Goal: Transaction & Acquisition: Purchase product/service

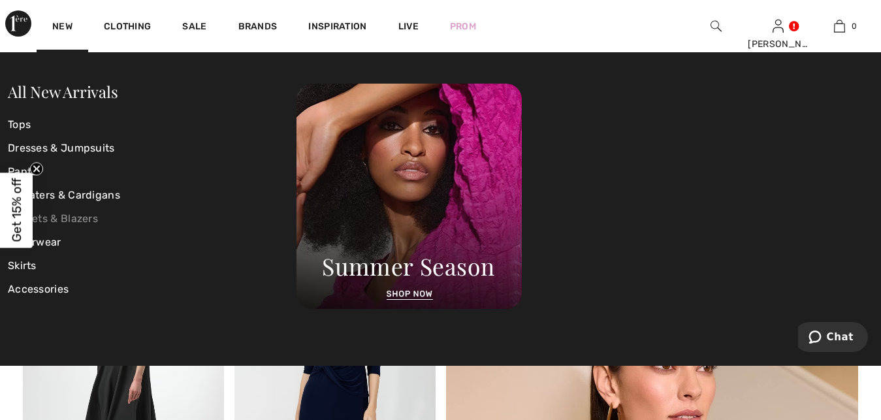
click at [68, 218] on link "Jackets & Blazers" at bounding box center [152, 219] width 289 height 24
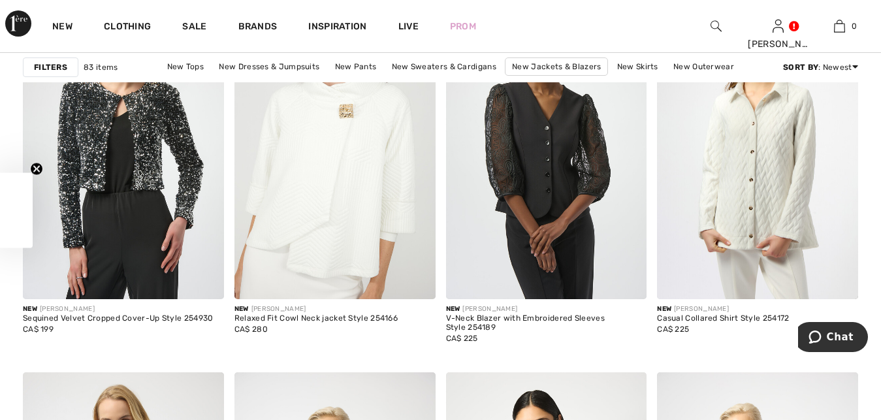
checkbox input "true"
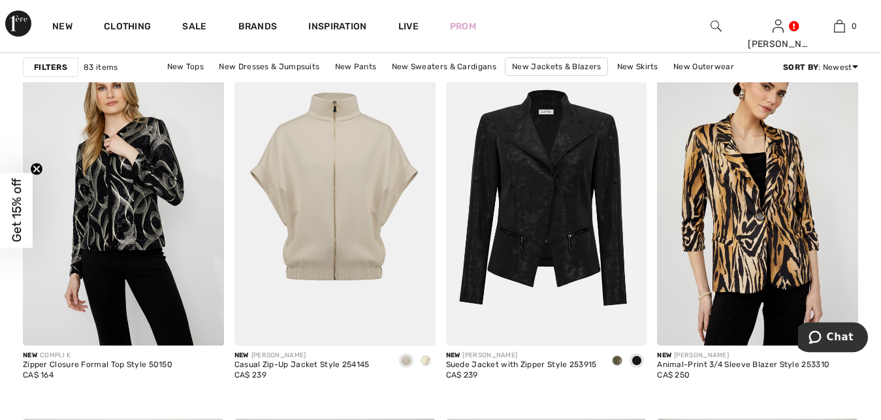
scroll to position [1865, 0]
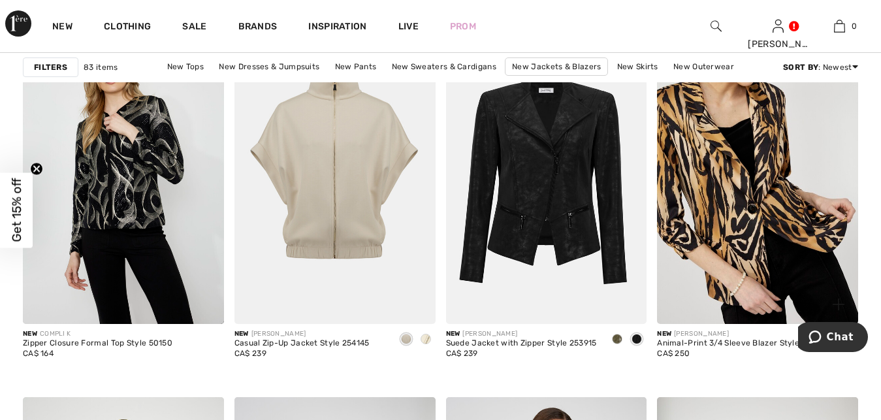
click at [750, 238] on img at bounding box center [757, 173] width 201 height 302
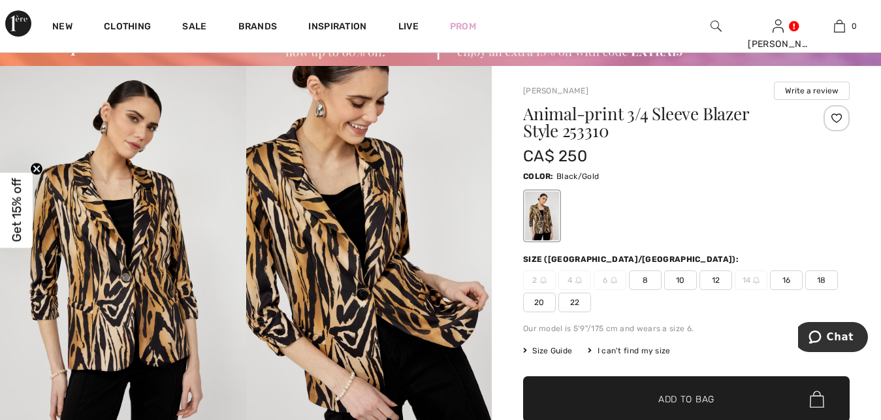
click at [714, 278] on span "12" at bounding box center [715, 280] width 33 height 20
click at [693, 394] on span "Add to Bag" at bounding box center [686, 399] width 56 height 14
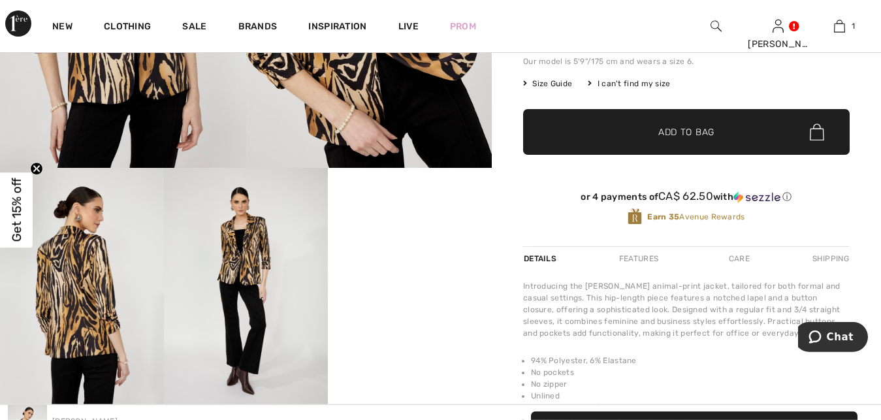
scroll to position [333, 0]
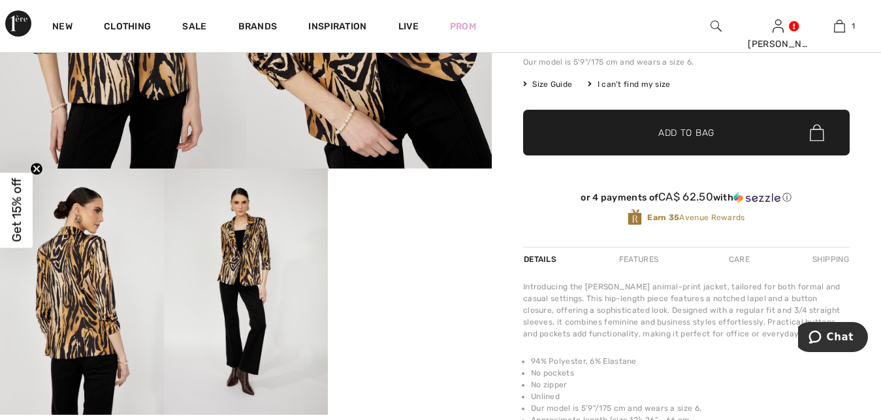
click at [816, 135] on img at bounding box center [817, 133] width 14 height 17
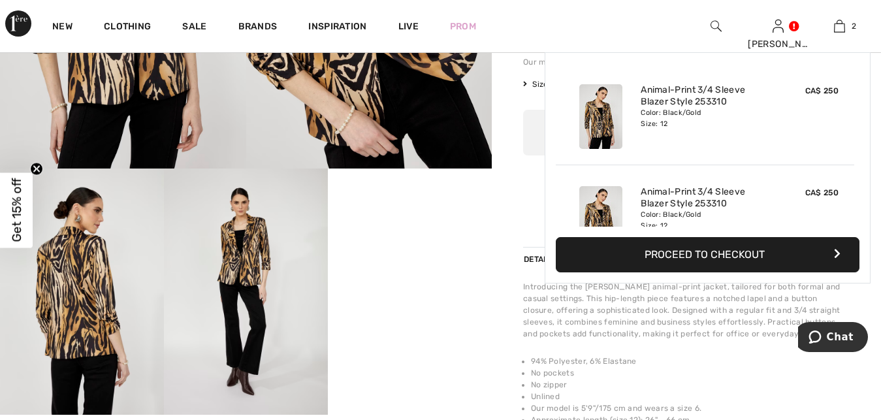
scroll to position [40, 0]
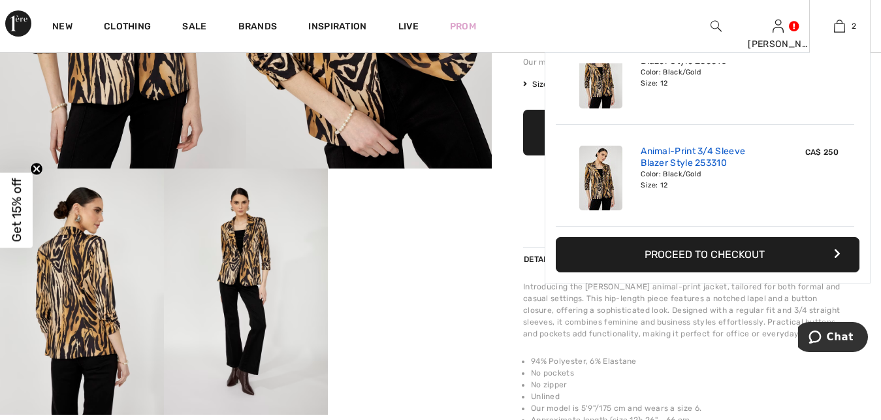
click at [670, 154] on link "Animal-Print 3/4 Sleeve Blazer Style 253310" at bounding box center [705, 158] width 129 height 24
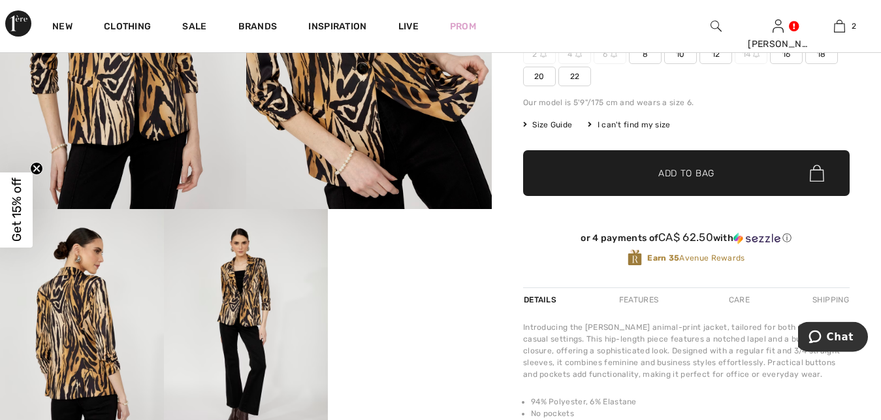
scroll to position [278, 0]
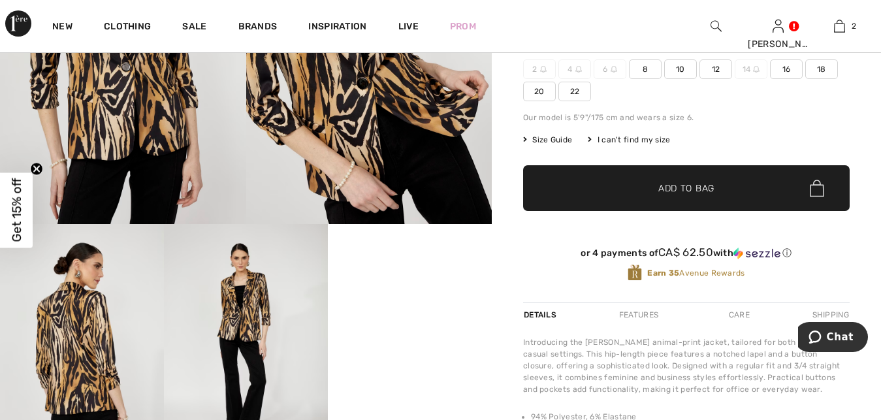
click at [677, 187] on span "Add to Bag" at bounding box center [686, 189] width 56 height 14
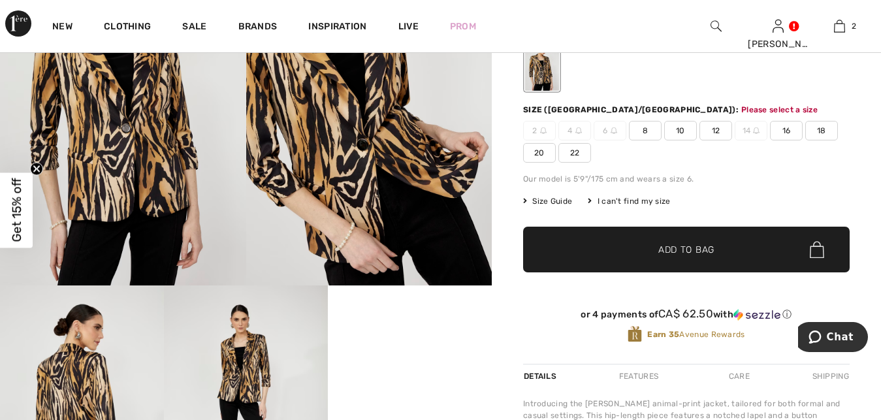
scroll to position [215, 0]
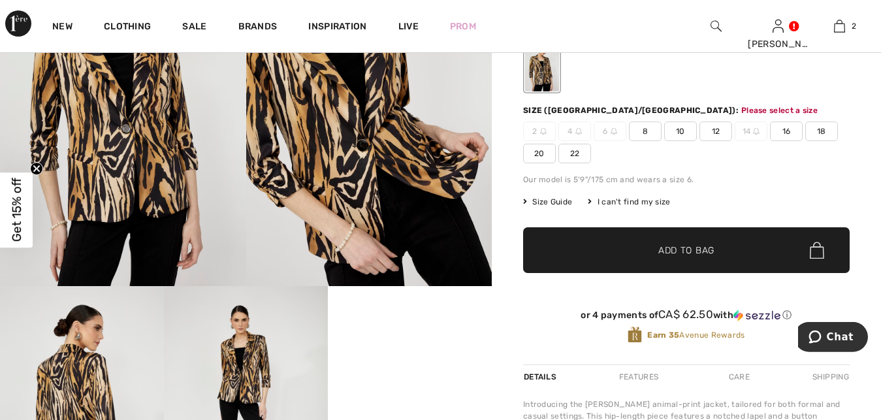
click at [713, 129] on span "12" at bounding box center [715, 131] width 33 height 20
click at [821, 249] on img at bounding box center [817, 250] width 14 height 17
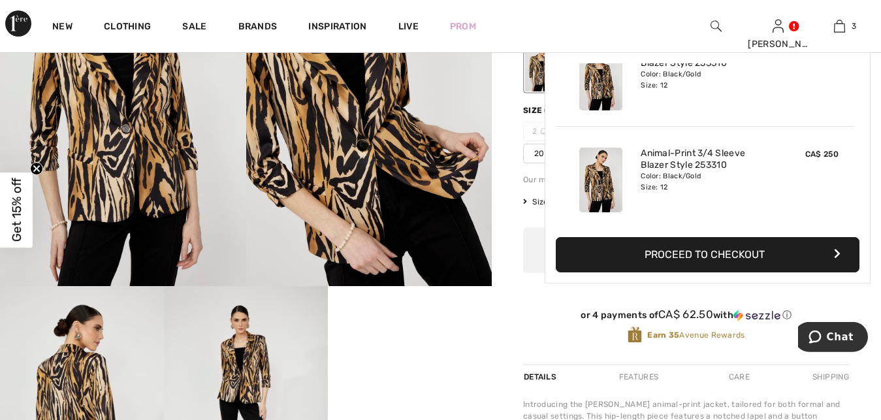
scroll to position [142, 0]
click at [669, 144] on div "Animal-Print 3/4 Sleeve Blazer Style 253310 Color: Black/Gold Size: 12" at bounding box center [704, 177] width 139 height 75
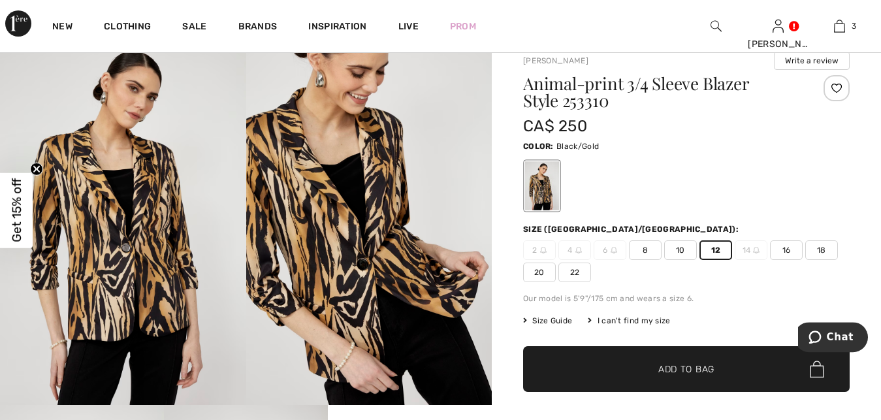
scroll to position [82, 0]
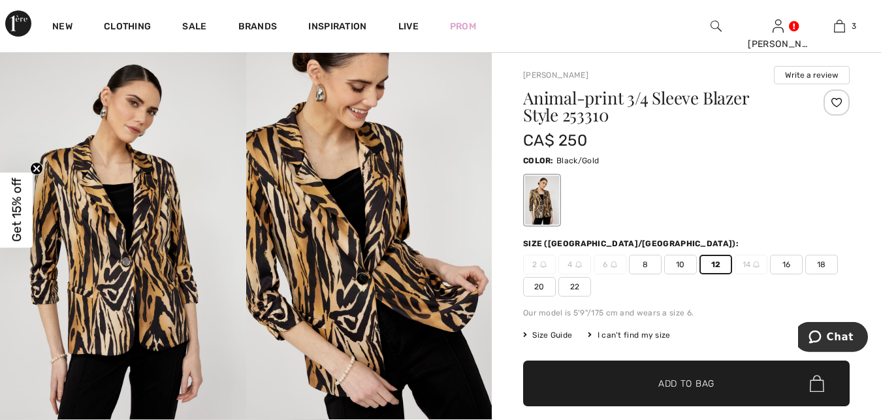
click at [815, 384] on img at bounding box center [817, 383] width 14 height 17
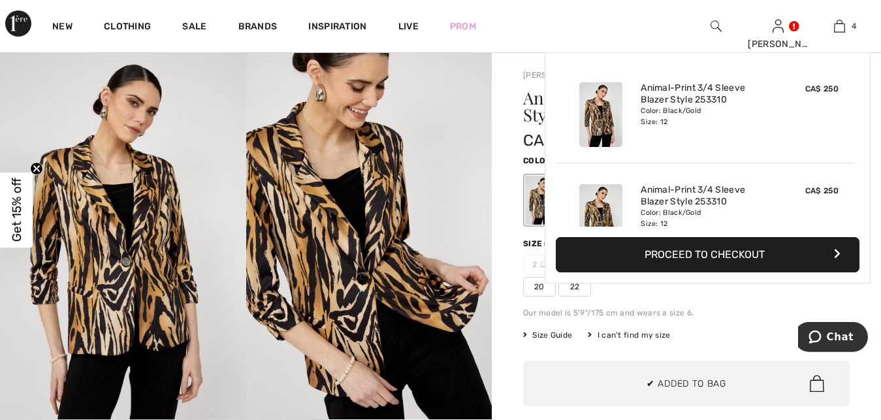
scroll to position [244, 0]
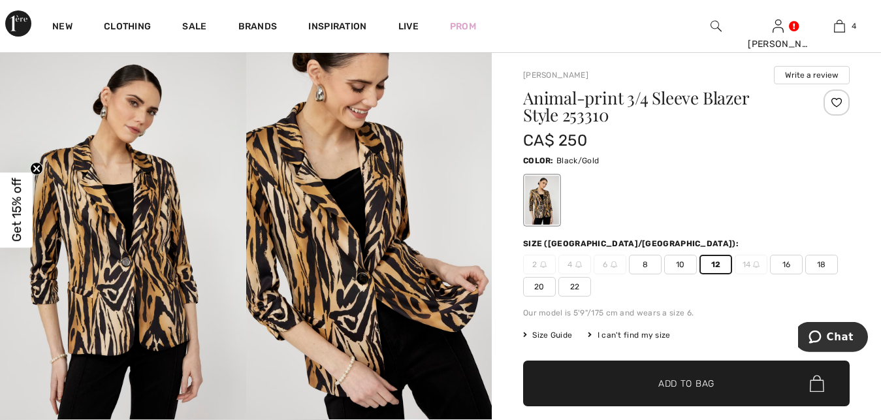
click at [818, 385] on img at bounding box center [817, 383] width 14 height 17
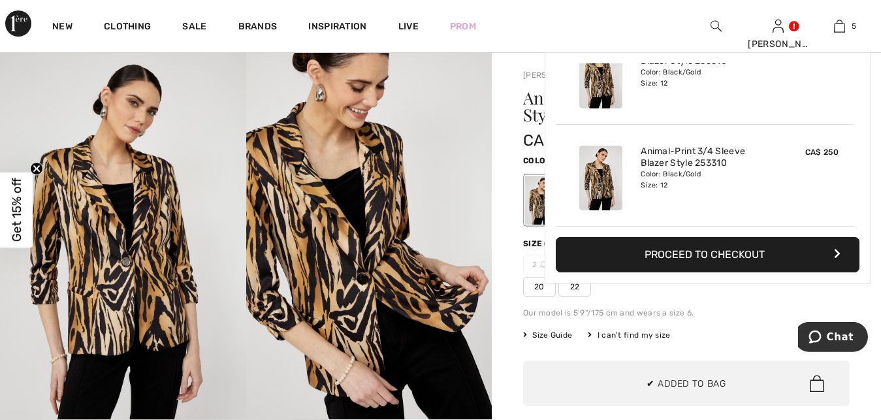
scroll to position [346, 0]
drag, startPoint x: 832, startPoint y: 253, endPoint x: 831, endPoint y: 267, distance: 13.7
click at [833, 255] on button "Proceed to Checkout" at bounding box center [708, 254] width 304 height 35
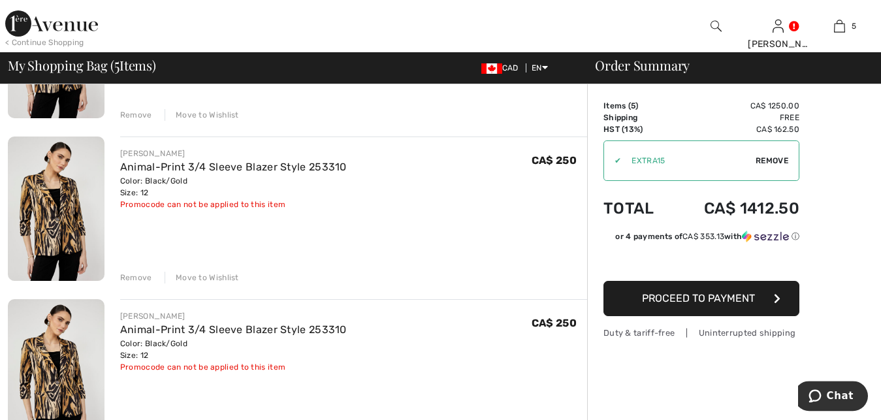
scroll to position [222, 0]
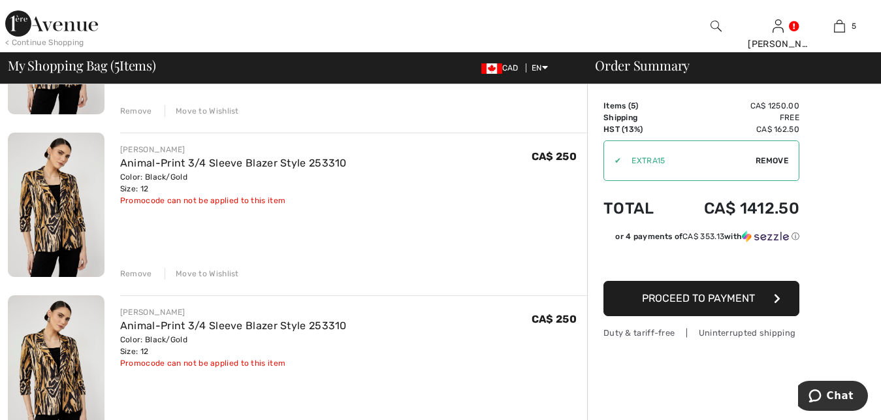
click at [139, 273] on div "Remove" at bounding box center [136, 274] width 32 height 12
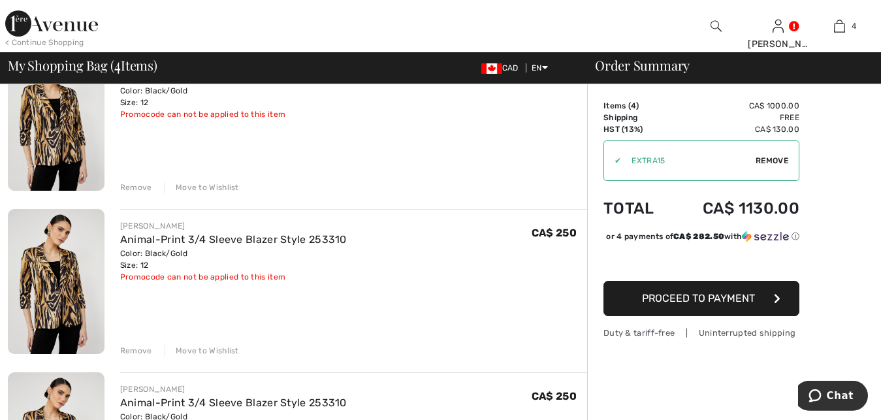
scroll to position [322, 0]
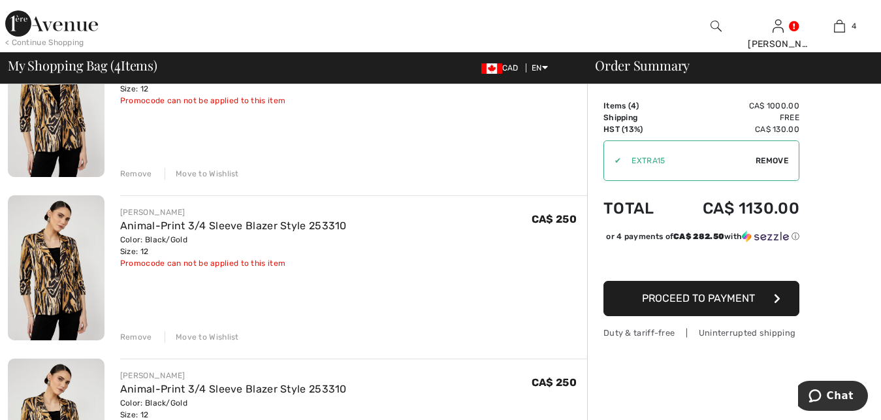
click at [132, 337] on div "Remove" at bounding box center [136, 337] width 32 height 12
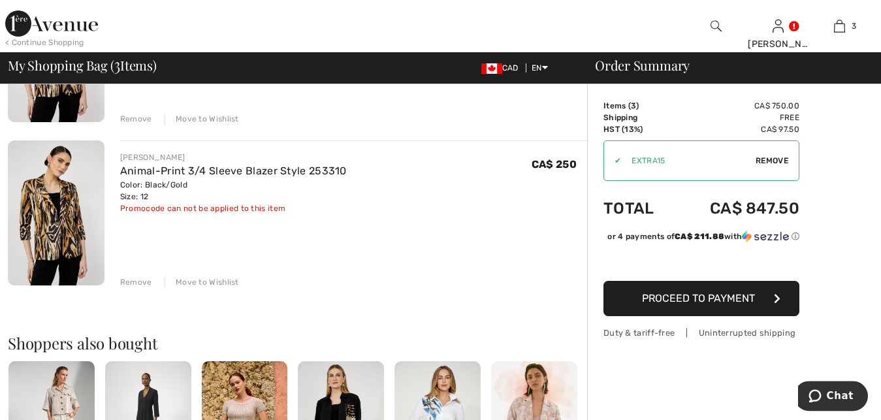
scroll to position [377, 0]
click at [142, 282] on div "Remove" at bounding box center [136, 282] width 32 height 12
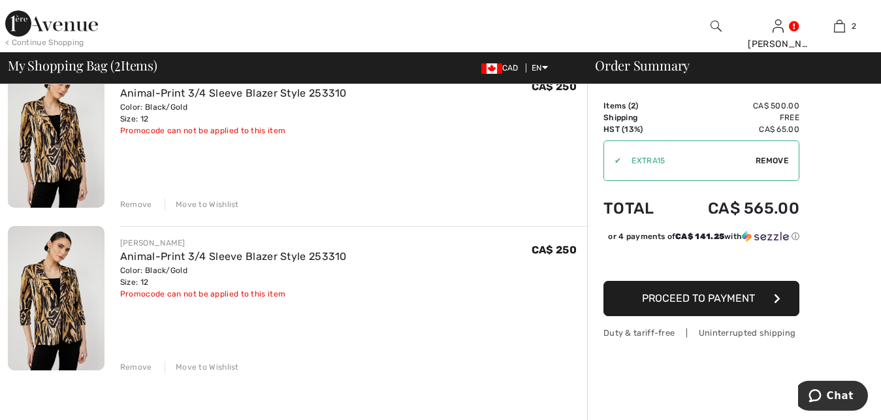
scroll to position [122, 0]
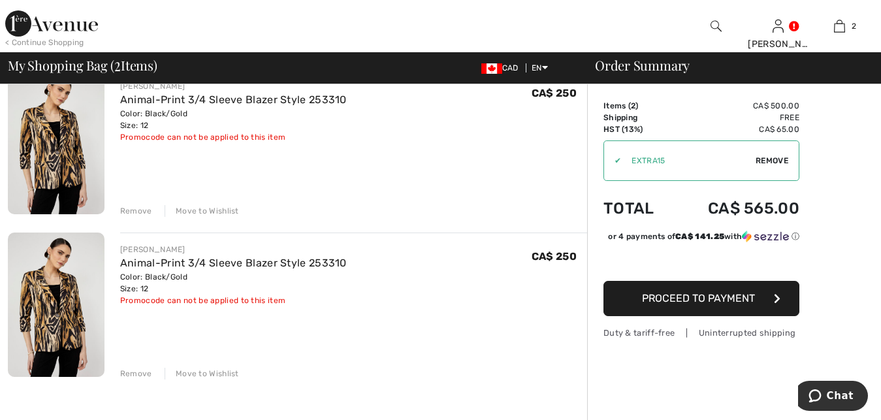
click at [133, 375] on div "Remove" at bounding box center [136, 374] width 32 height 12
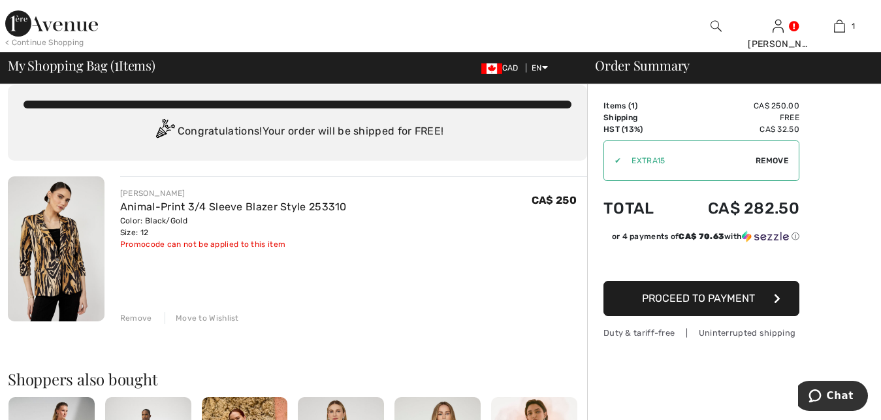
scroll to position [0, 0]
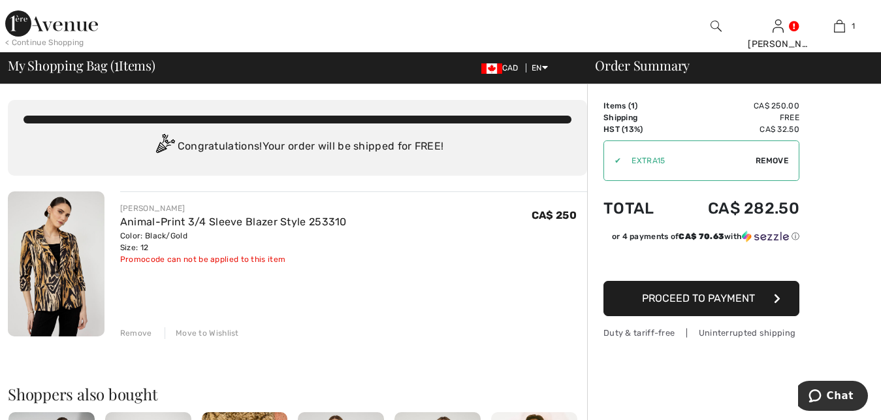
click at [703, 296] on span "Proceed to Payment" at bounding box center [698, 298] width 113 height 12
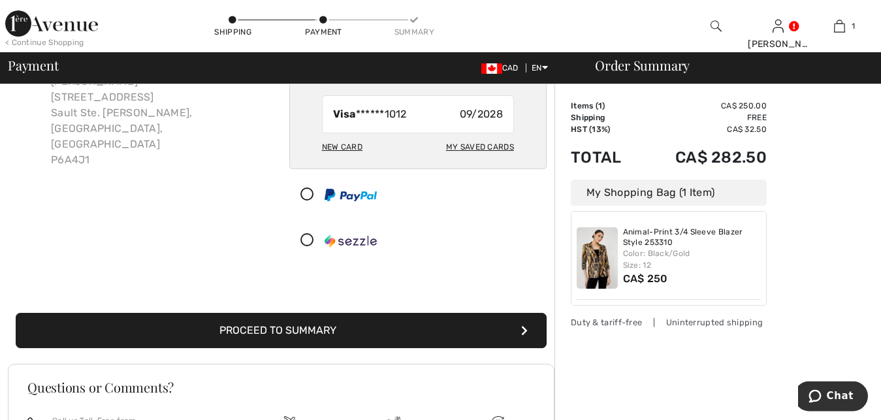
scroll to position [111, 0]
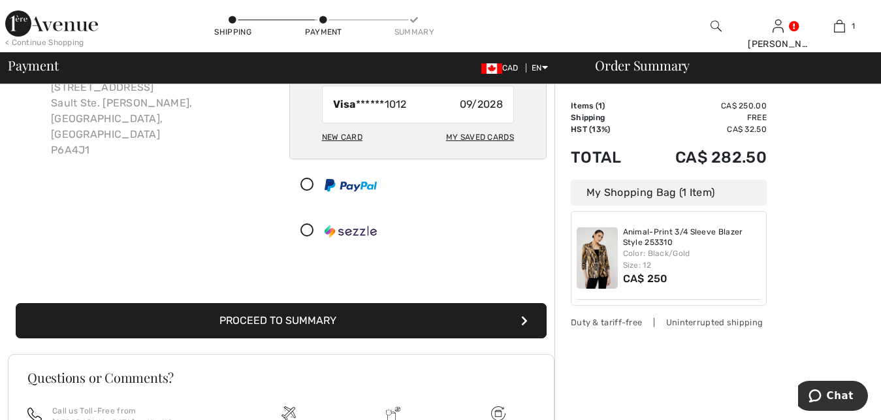
click at [524, 321] on icon "submit" at bounding box center [524, 320] width 7 height 10
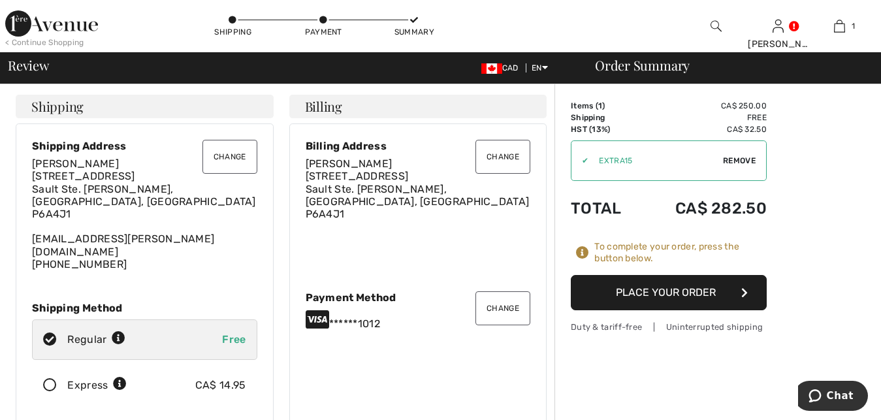
click at [649, 294] on button "Place Your Order" at bounding box center [669, 292] width 196 height 35
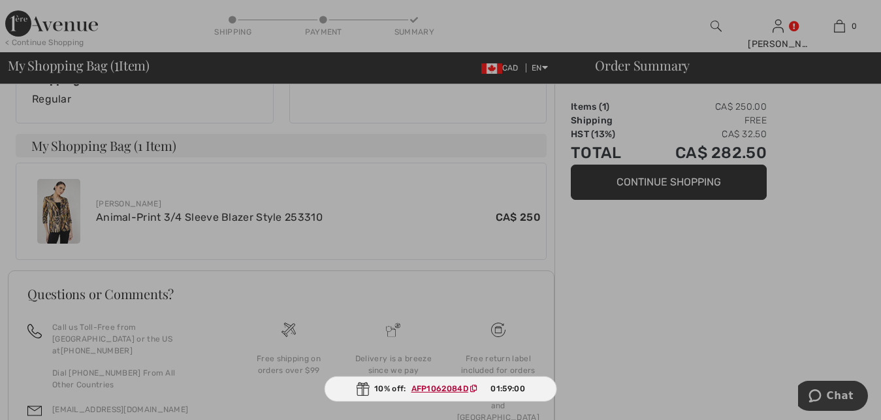
scroll to position [444, 0]
